Goal: Task Accomplishment & Management: Use online tool/utility

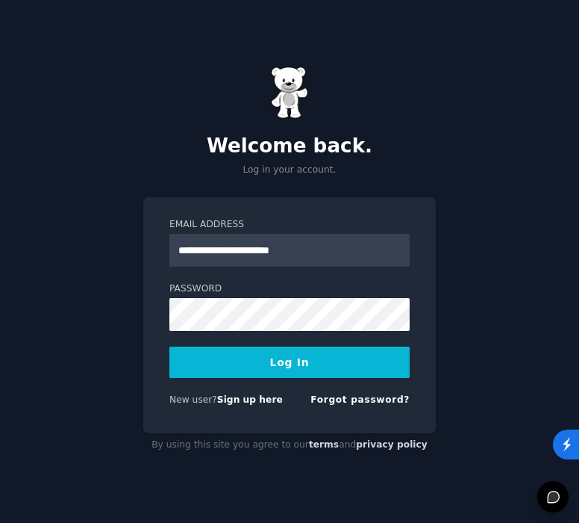
click at [285, 364] on button "Log In" at bounding box center [290, 361] width 240 height 31
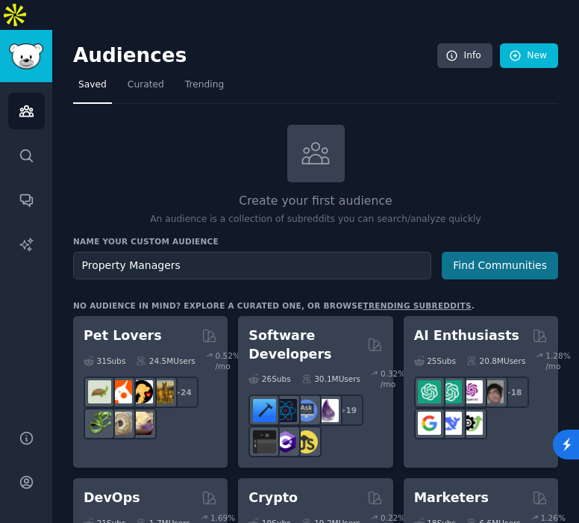
type input "Property Managers"
click at [509, 252] on button "Find Communities" at bounding box center [500, 266] width 116 height 28
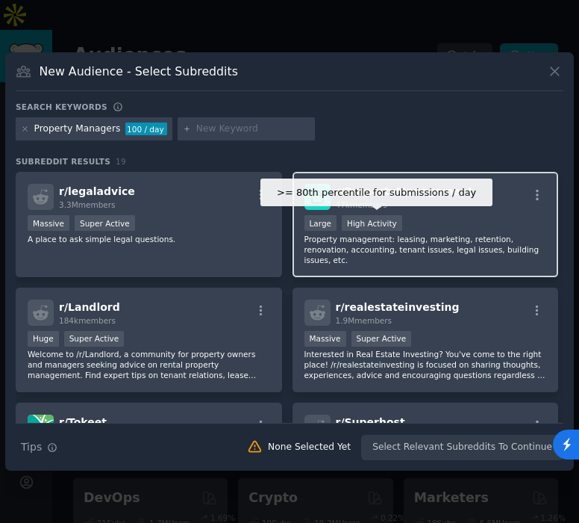
click at [355, 227] on div "High Activity" at bounding box center [372, 223] width 60 height 16
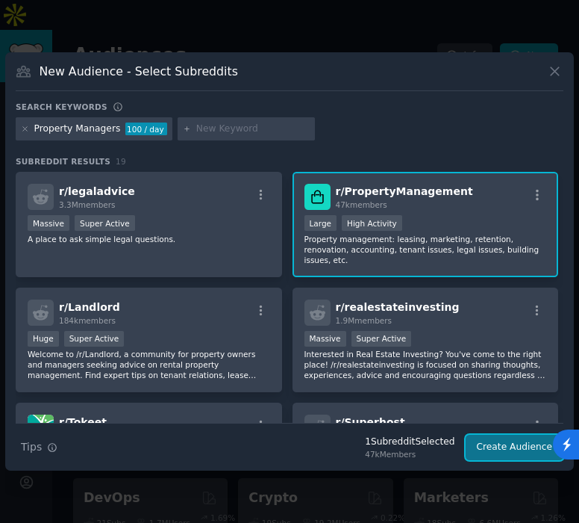
click at [487, 448] on button "Create Audience" at bounding box center [515, 447] width 99 height 25
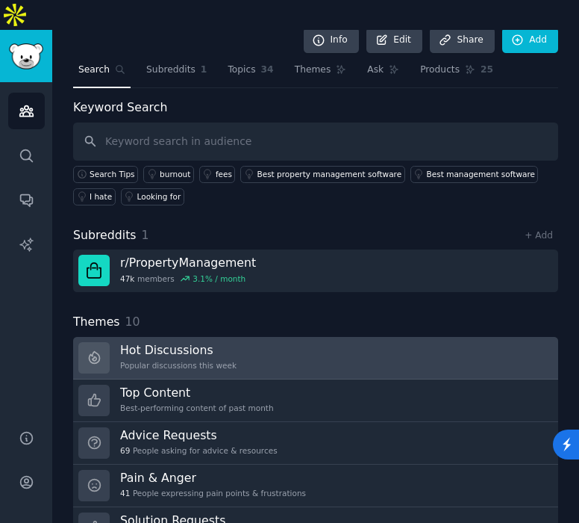
scroll to position [43, 0]
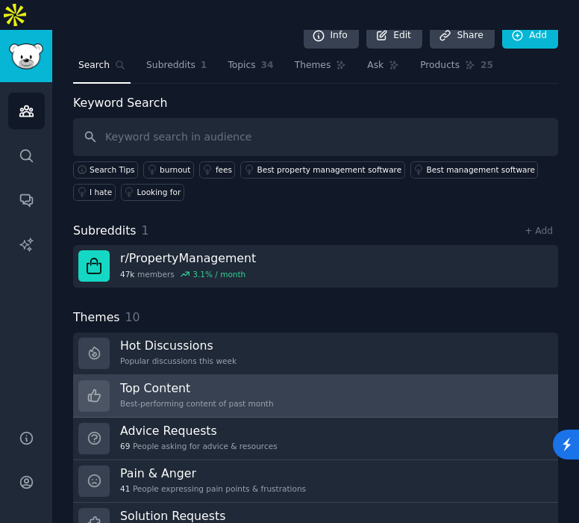
click at [457, 375] on link "Top Content Best-performing content of past month" at bounding box center [315, 396] width 485 height 43
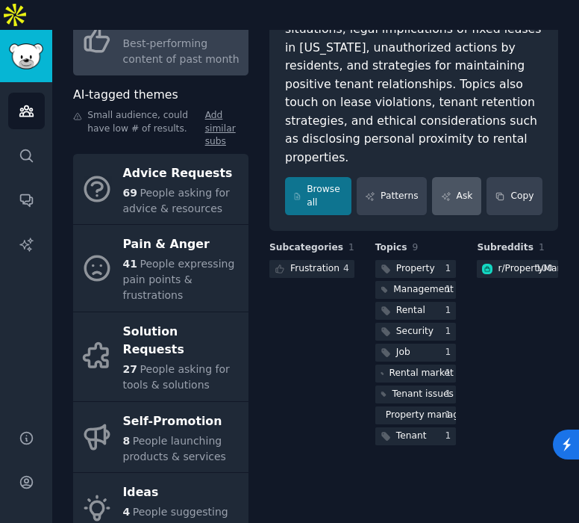
scroll to position [237, 0]
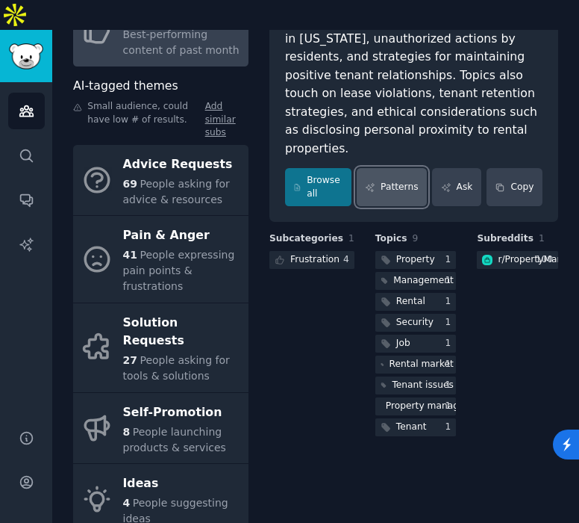
click at [400, 168] on link "Patterns" at bounding box center [392, 187] width 70 height 38
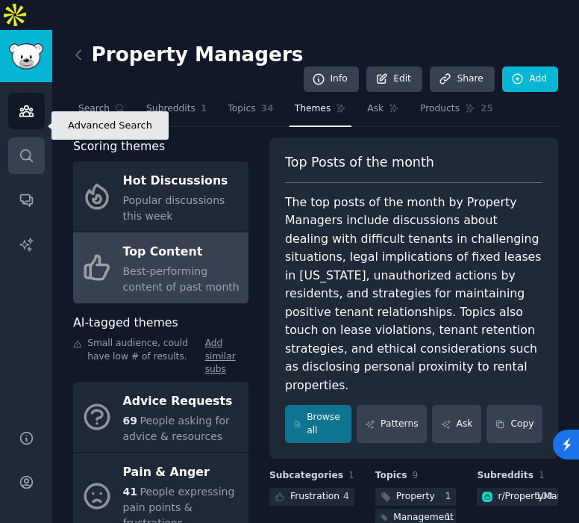
click at [28, 149] on icon "Sidebar" at bounding box center [26, 155] width 12 height 12
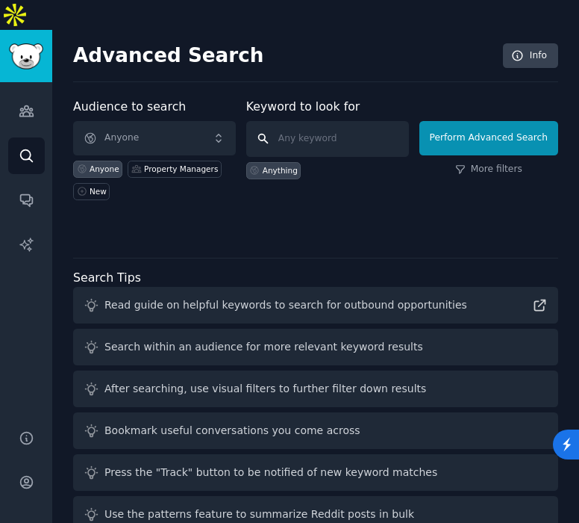
click at [303, 121] on input "text" at bounding box center [327, 139] width 163 height 36
type input "C"
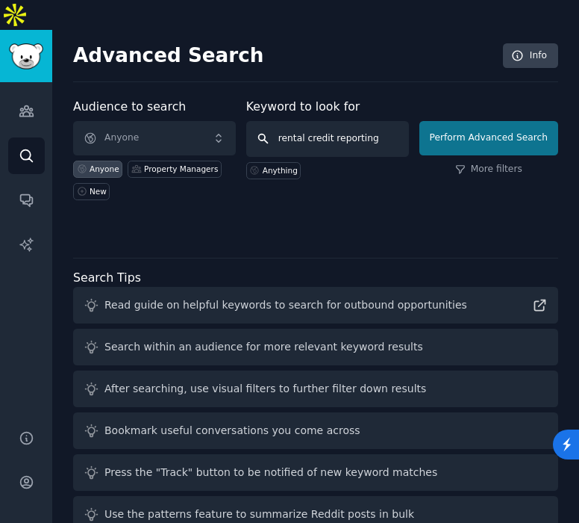
type input "rental credit reporting"
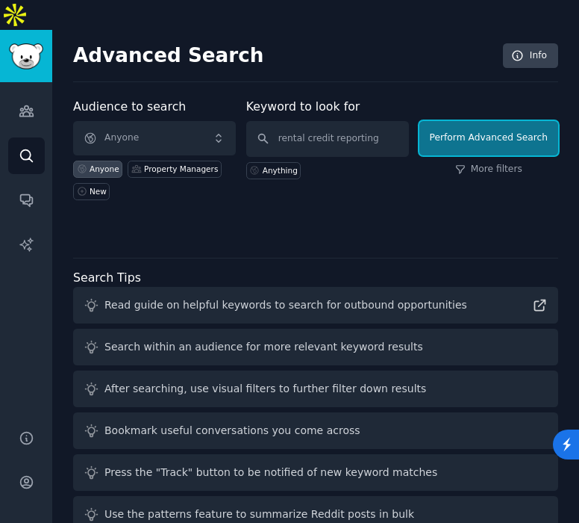
click at [450, 121] on button "Perform Advanced Search" at bounding box center [489, 138] width 139 height 34
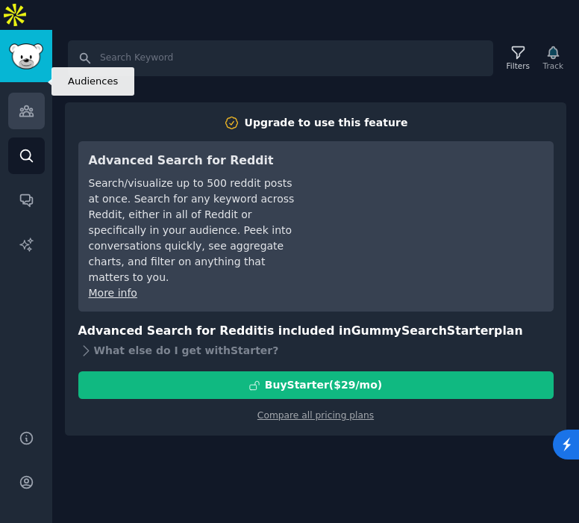
click at [37, 93] on link "Audiences" at bounding box center [26, 111] width 37 height 37
